Goal: Find contact information: Find contact information

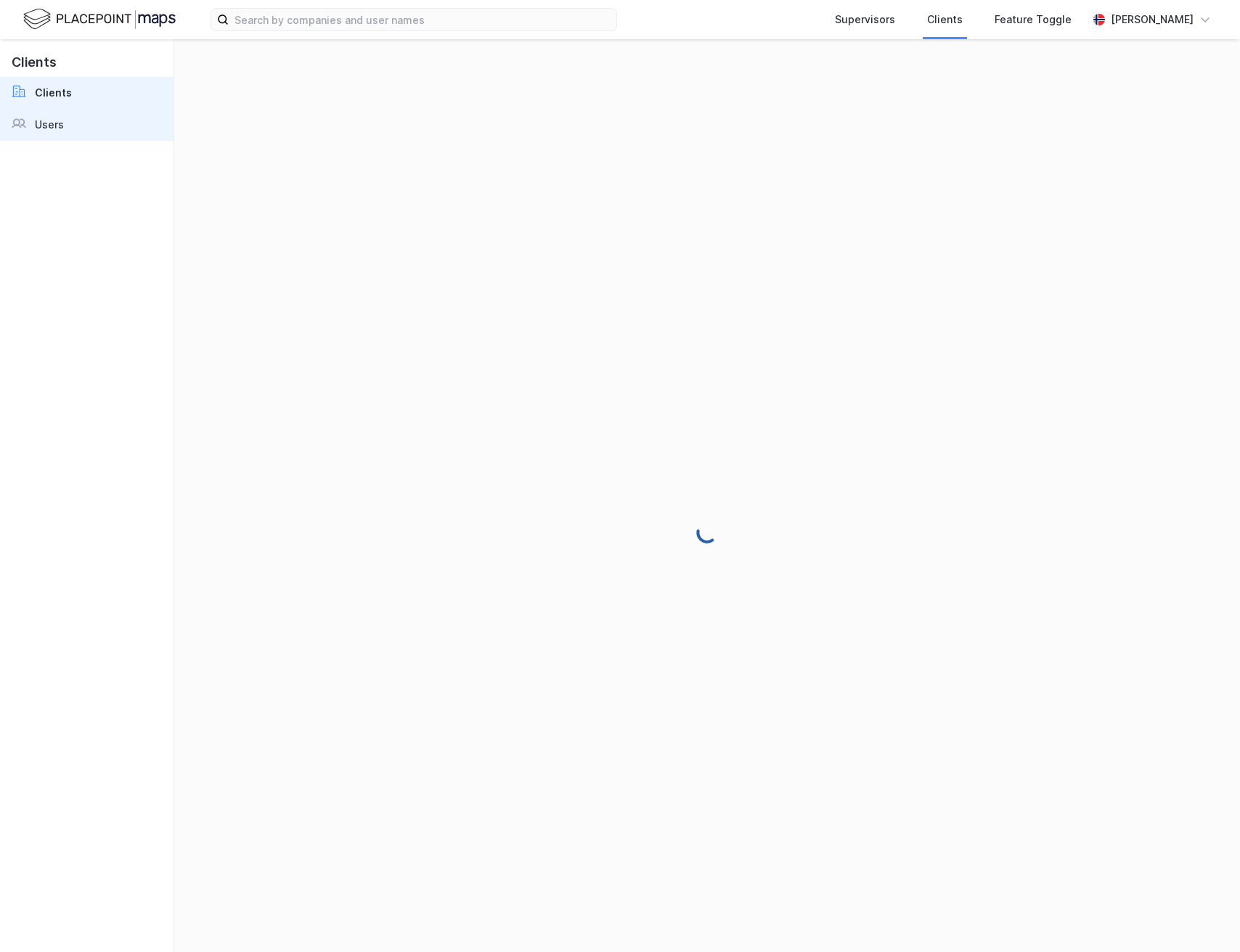
click at [72, 130] on link "Users" at bounding box center [87, 124] width 174 height 32
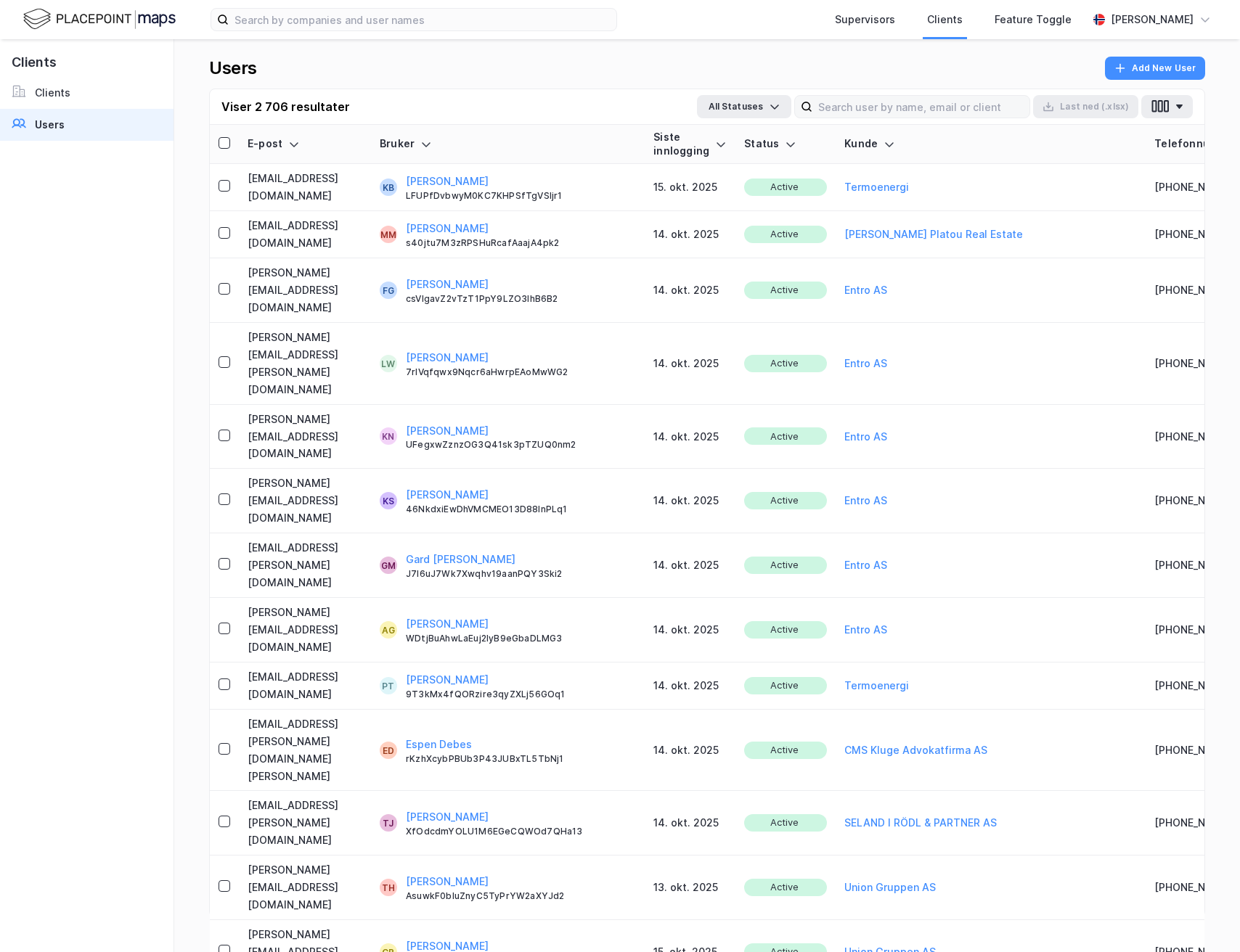
click at [860, 118] on div "Viser 2 706 resultater All Statuses Last [PERSON_NAME] (.xlsx)" at bounding box center [707, 106] width 995 height 35
click at [861, 115] on input at bounding box center [921, 106] width 217 height 22
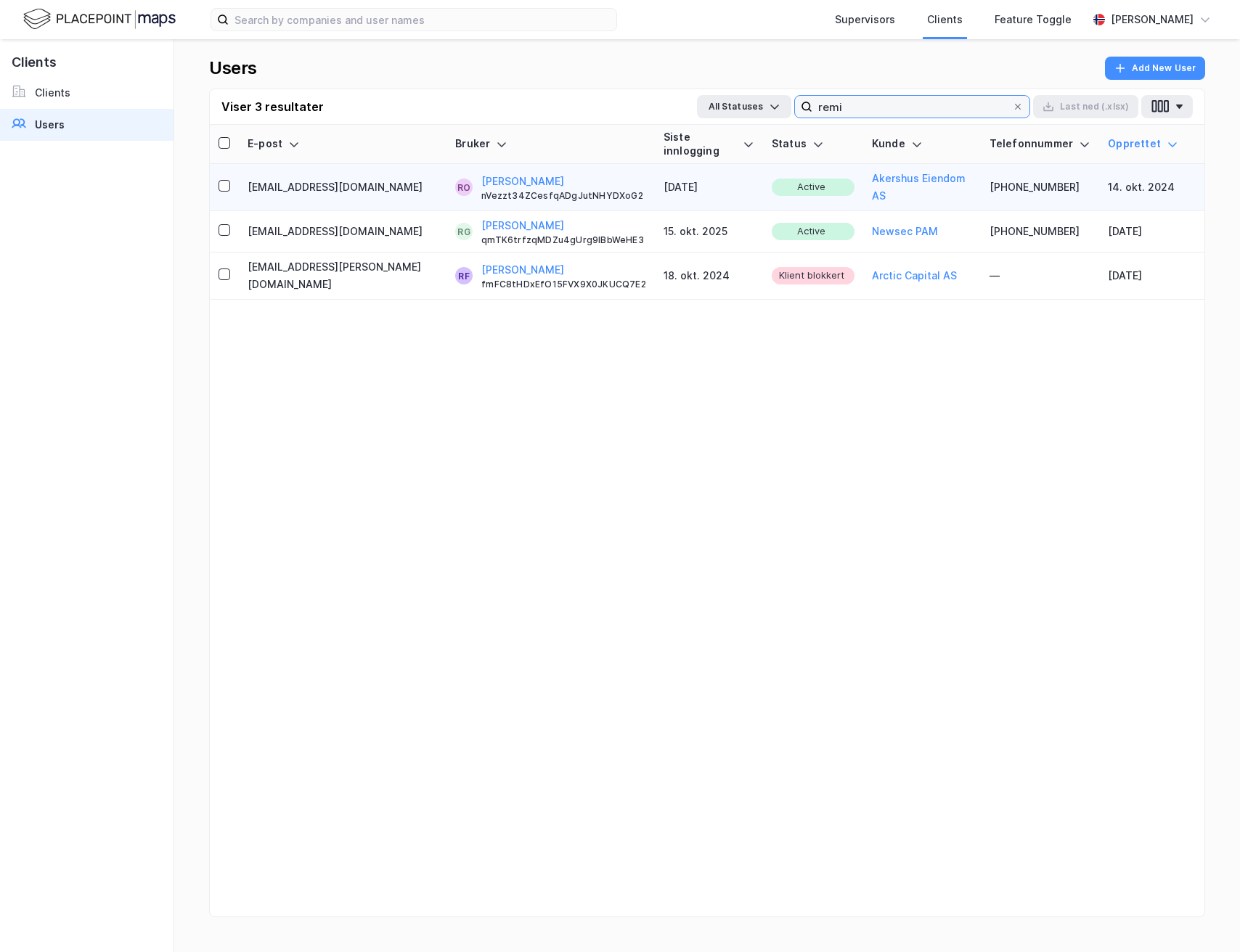
type input "remi"
drag, startPoint x: 522, startPoint y: 161, endPoint x: 438, endPoint y: 162, distance: 84.0
click at [482, 173] on div "[PERSON_NAME] nVezzt34ZCesfqADgJutNHYDXoG2" at bounding box center [564, 187] width 165 height 29
copy button "[PERSON_NAME]"
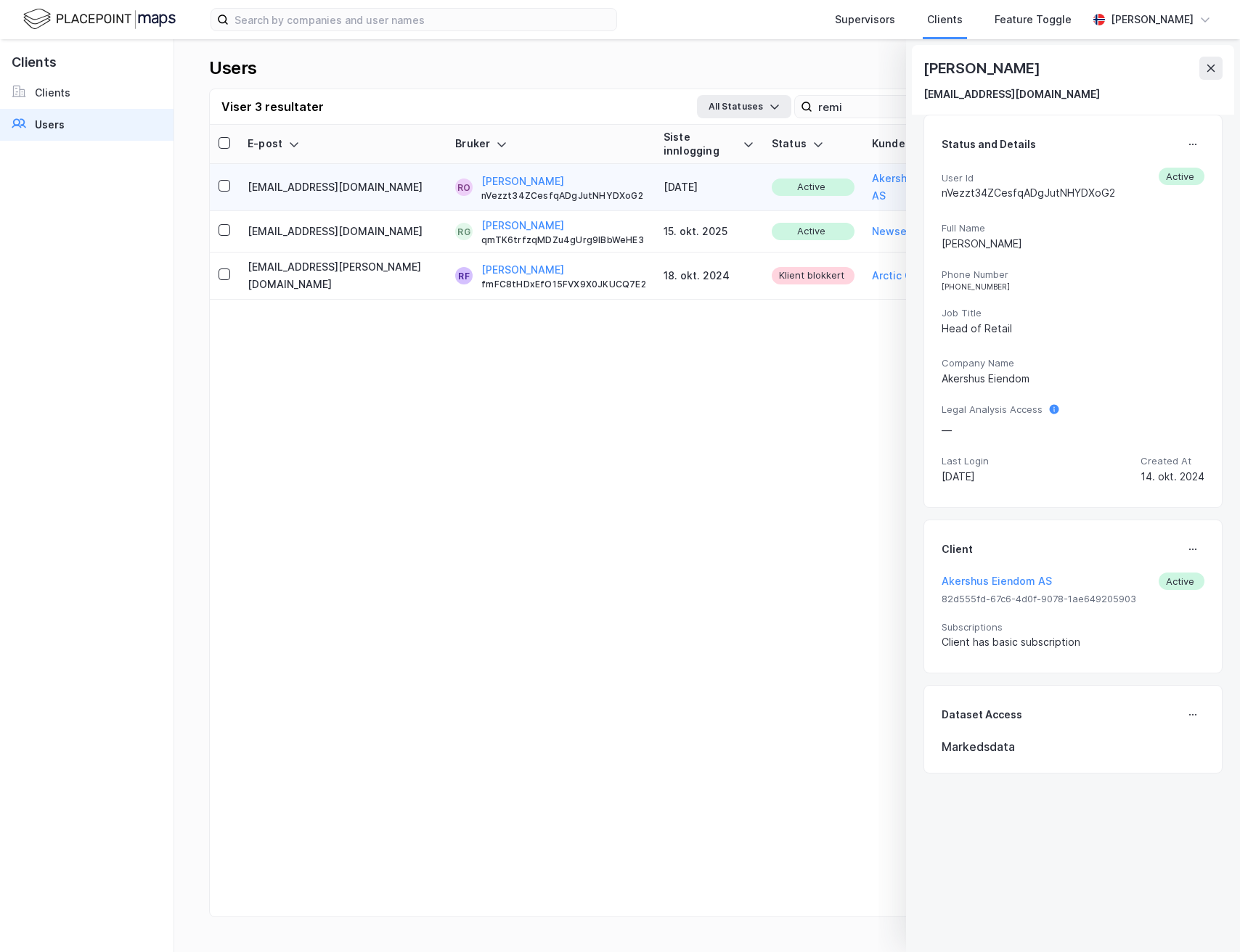
click at [1226, 69] on div "[PERSON_NAME] [EMAIL_ADDRESS][DOMAIN_NAME]" at bounding box center [1072, 80] width 322 height 69
click at [1218, 69] on button at bounding box center [1211, 68] width 23 height 23
